Goal: Register for event/course

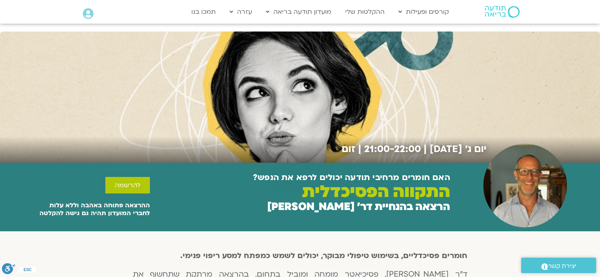
click at [129, 189] on span "להרשמה" at bounding box center [128, 185] width 26 height 7
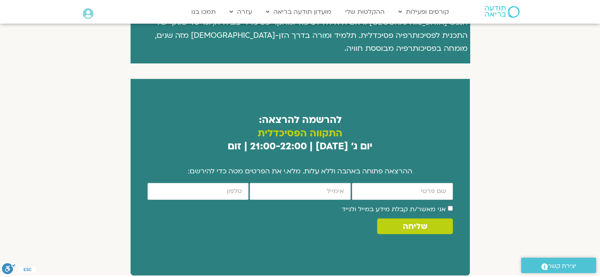
scroll to position [431, 0]
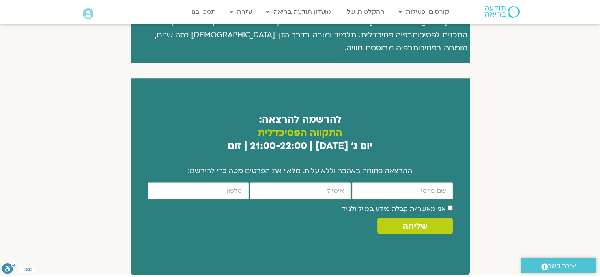
click at [392, 183] on input "firstname" at bounding box center [402, 191] width 101 height 17
type input "רעיה רוזנטל"
click at [305, 183] on input "email" at bounding box center [300, 191] width 101 height 17
type input "r060458@gmail.com"
click at [226, 183] on input "cellphone" at bounding box center [198, 191] width 101 height 17
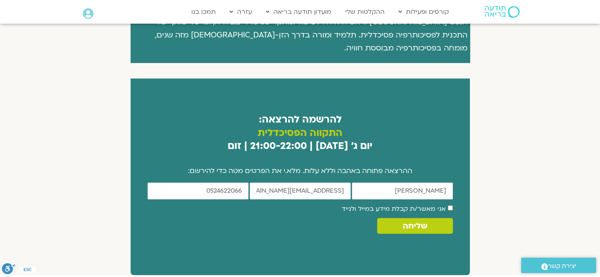
type input "0524622066"
click at [419, 222] on span "שליחה" at bounding box center [415, 226] width 24 height 9
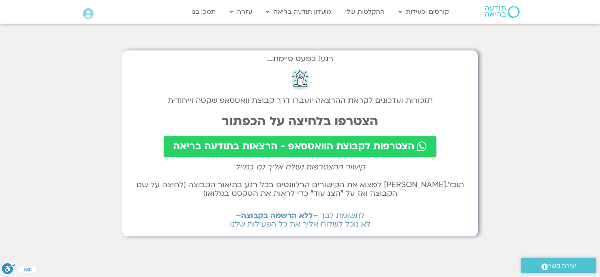
click at [297, 149] on span "הצטרפות לקבוצת הוואטסאפ - הרצאות בתודעה בריאה" at bounding box center [294, 146] width 242 height 11
